Goal: Transaction & Acquisition: Purchase product/service

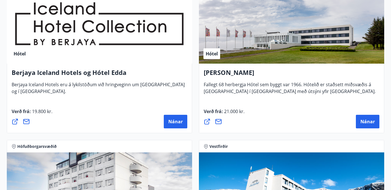
scroll to position [926, 0]
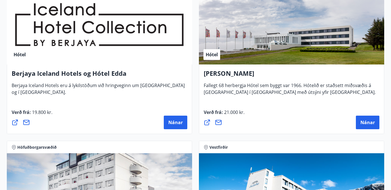
click at [291, 57] on div "Hótel" at bounding box center [291, 28] width 185 height 71
click at [366, 120] on span "Nánar" at bounding box center [367, 123] width 14 height 6
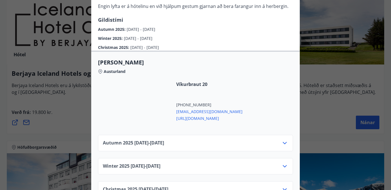
scroll to position [175, 0]
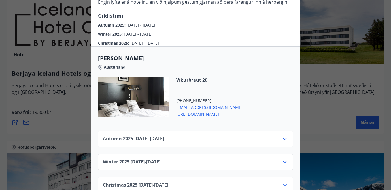
click at [197, 136] on div "Autumn [PHONE_NUMBER][DATE] - [DATE]" at bounding box center [195, 141] width 185 height 11
click at [285, 138] on icon at bounding box center [285, 139] width 4 height 2
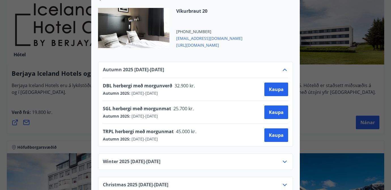
scroll to position [248, 0]
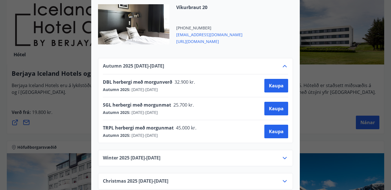
click at [242, 160] on div "Winter [PHONE_NUMBER][DATE] - [DATE]" at bounding box center [195, 160] width 185 height 11
click at [272, 155] on div "Winter [PHONE_NUMBER][DATE] - [DATE]" at bounding box center [195, 160] width 185 height 11
click at [282, 155] on icon at bounding box center [284, 158] width 7 height 7
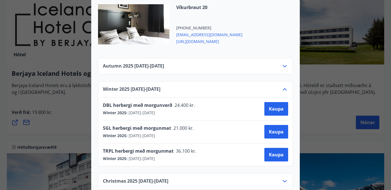
click at [282, 63] on icon at bounding box center [284, 66] width 7 height 7
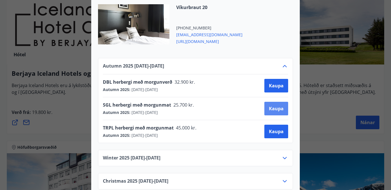
click at [271, 106] on span "Kaupa" at bounding box center [276, 109] width 15 height 6
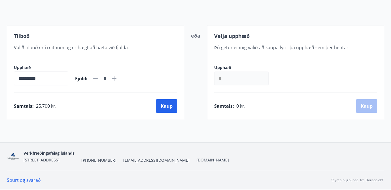
scroll to position [57, 0]
click at [118, 80] on icon at bounding box center [114, 79] width 7 height 7
click at [99, 79] on icon at bounding box center [95, 79] width 7 height 7
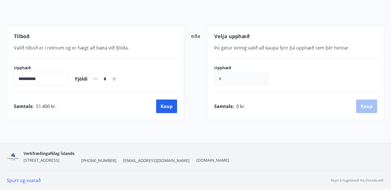
type input "*"
click at [228, 79] on input "*" at bounding box center [241, 79] width 54 height 14
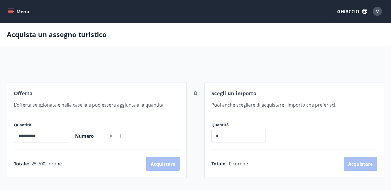
click at [13, 6] on button "Menu" at bounding box center [19, 11] width 25 height 10
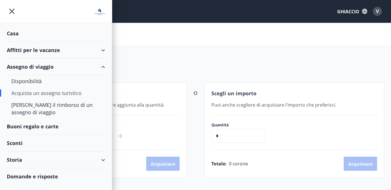
click at [62, 90] on font "Acquista un assegno turistico" at bounding box center [46, 93] width 70 height 7
type input "*****"
click at [57, 97] on div "Acquista un assegno turistico" at bounding box center [55, 93] width 89 height 12
click at [20, 143] on font "Sconti" at bounding box center [15, 143] width 16 height 7
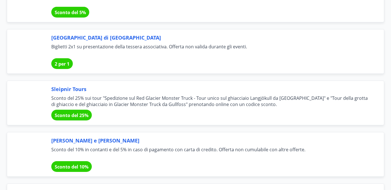
scroll to position [2913, 0]
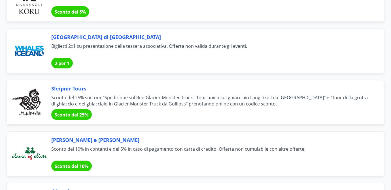
click at [32, 45] on div at bounding box center [29, 50] width 35 height 35
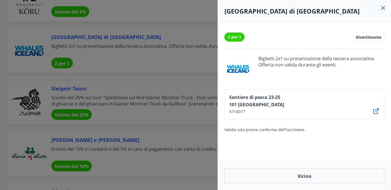
click at [381, 7] on icon at bounding box center [383, 8] width 7 height 7
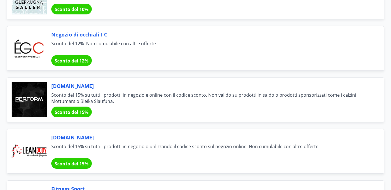
scroll to position [0, 0]
